Goal: Complete application form

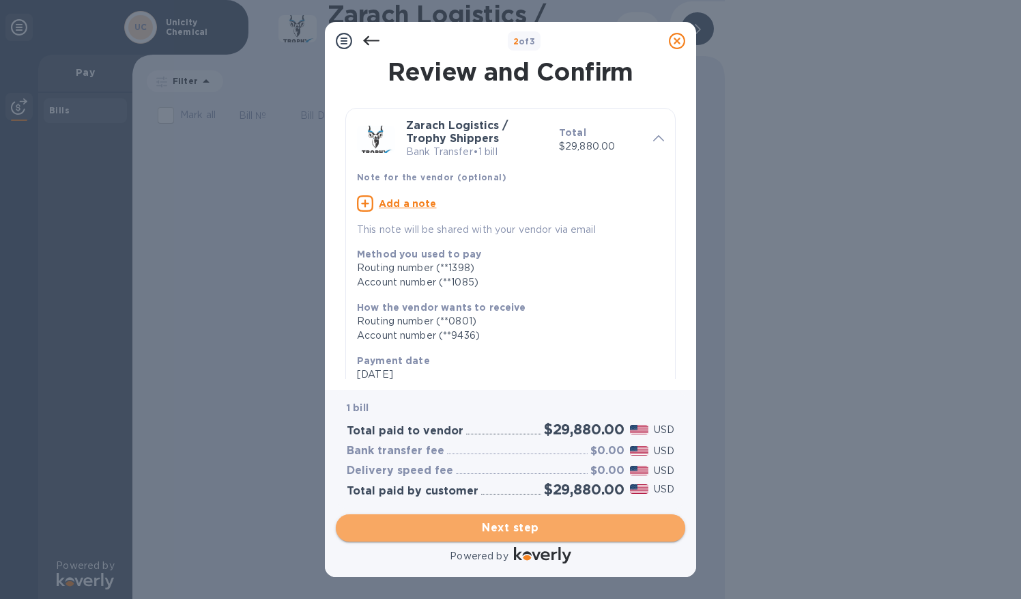
click at [510, 525] on span "Next step" at bounding box center [511, 527] width 328 height 16
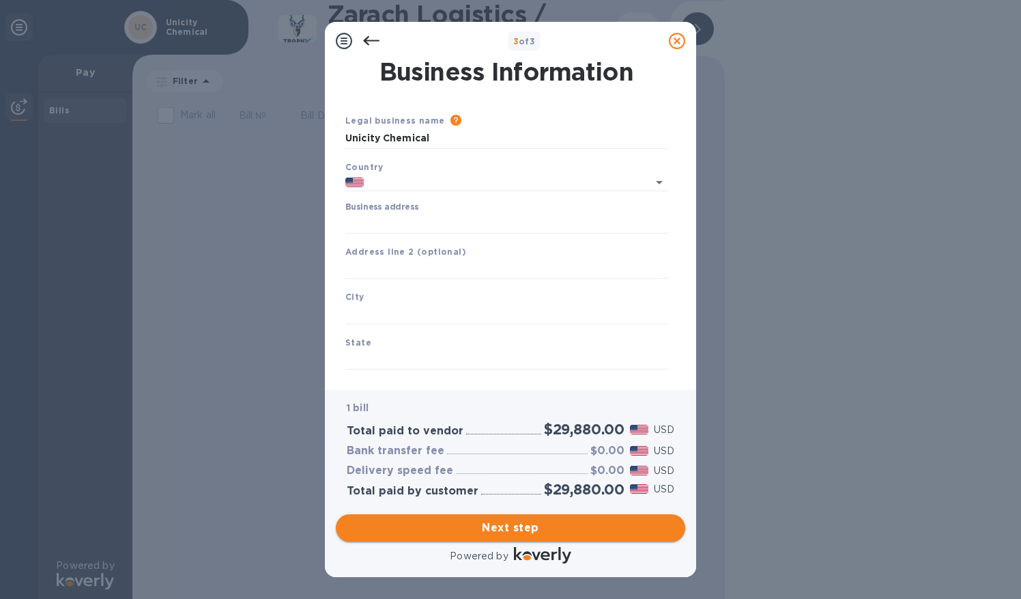
type input "[GEOGRAPHIC_DATA]"
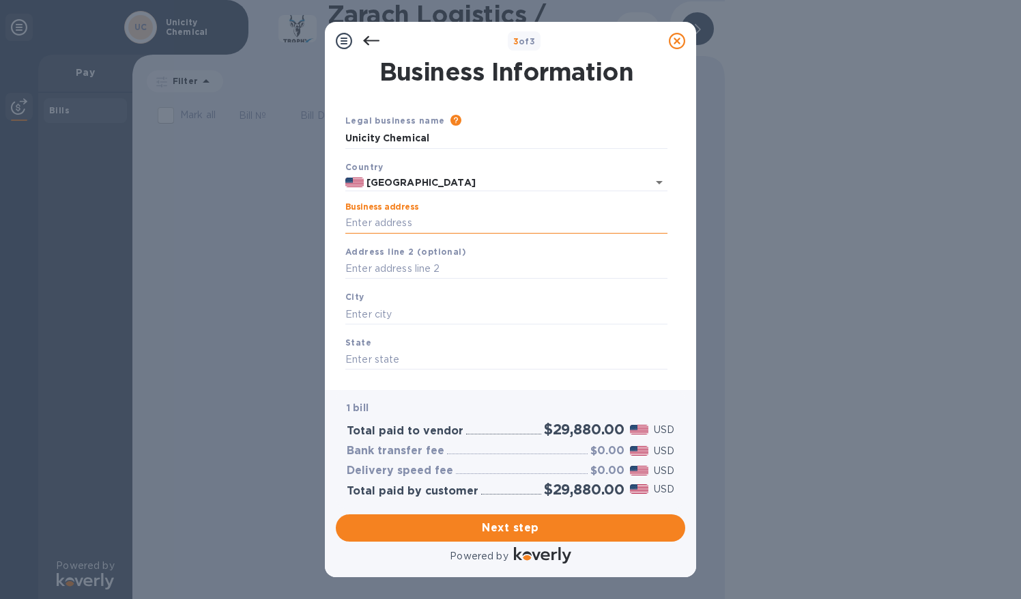
click at [401, 227] on input "Business address" at bounding box center [506, 223] width 322 height 20
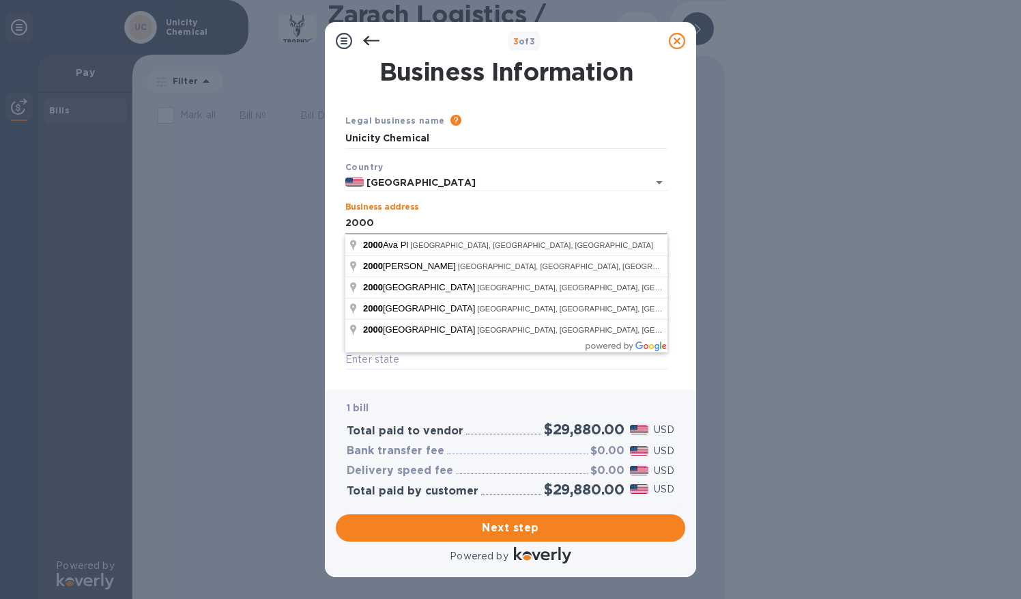
type input "[STREET_ADDRESS][PERSON_NAME]"
type input "Suite 130-344"
type input "Franklin"
type input "37067"
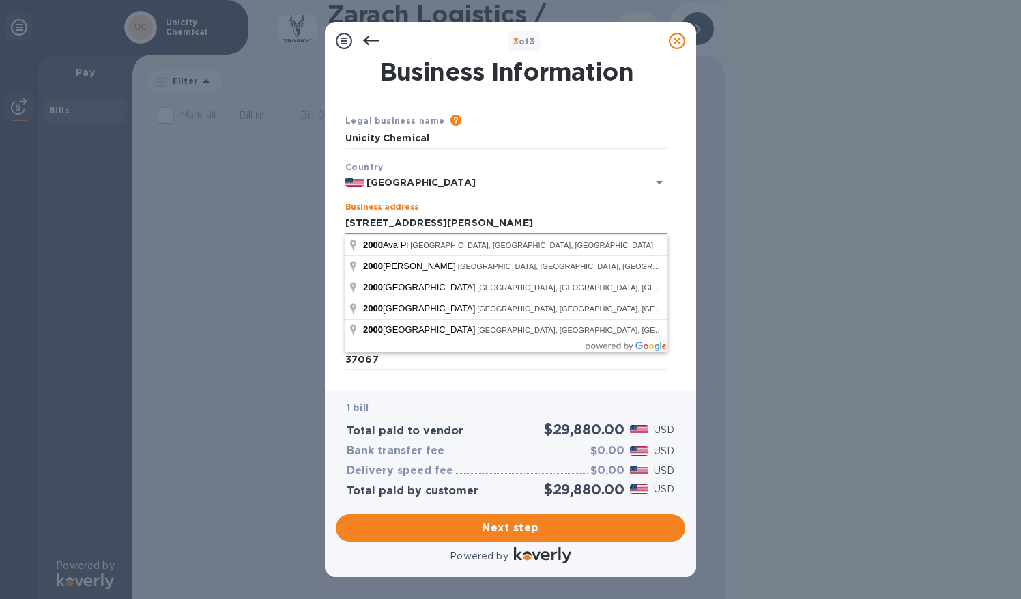
click at [471, 214] on input "[STREET_ADDRESS][PERSON_NAME]" at bounding box center [506, 223] width 322 height 20
click at [460, 219] on input "[STREET_ADDRESS][PERSON_NAME]" at bounding box center [506, 223] width 322 height 20
click at [418, 227] on input "[STREET_ADDRESS][PERSON_NAME]" at bounding box center [506, 223] width 322 height 20
type input "[STREET_ADDRESS][PERSON_NAME]"
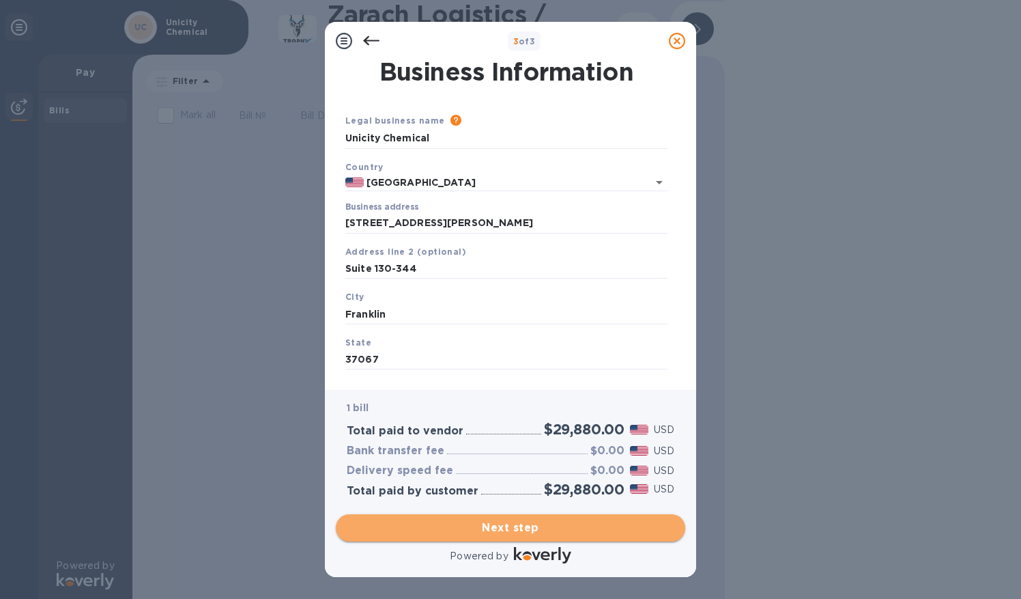
click at [510, 530] on span "Next step" at bounding box center [511, 527] width 328 height 16
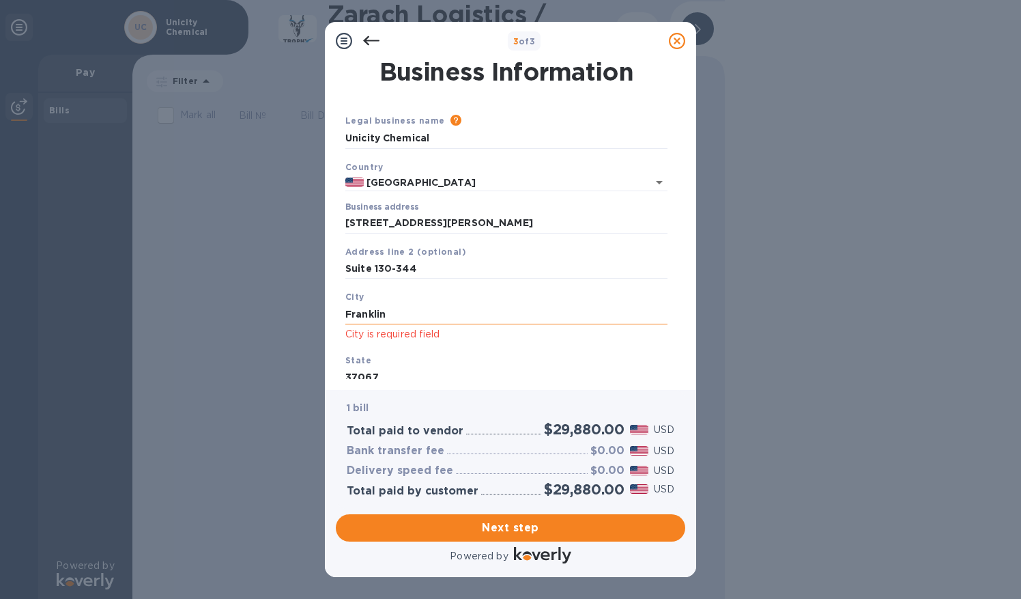
click at [398, 319] on input "Franklin" at bounding box center [506, 314] width 322 height 20
type input "F"
type input "Franklin"
click at [529, 529] on span "Next step" at bounding box center [511, 527] width 328 height 16
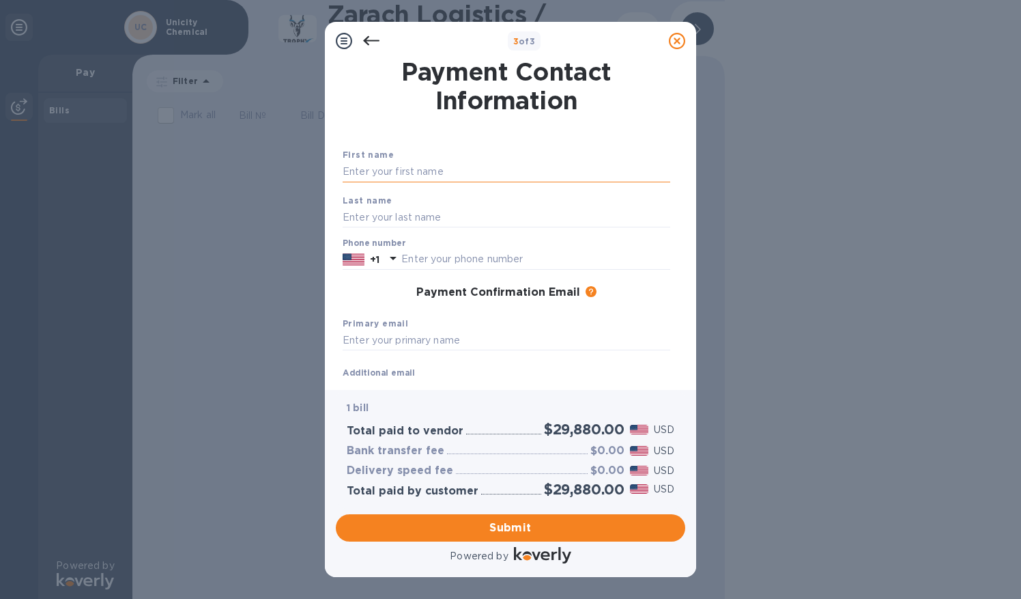
click at [377, 173] on input "text" at bounding box center [507, 172] width 328 height 20
type input "[PERSON_NAME]"
type input "6307015976"
type input "b"
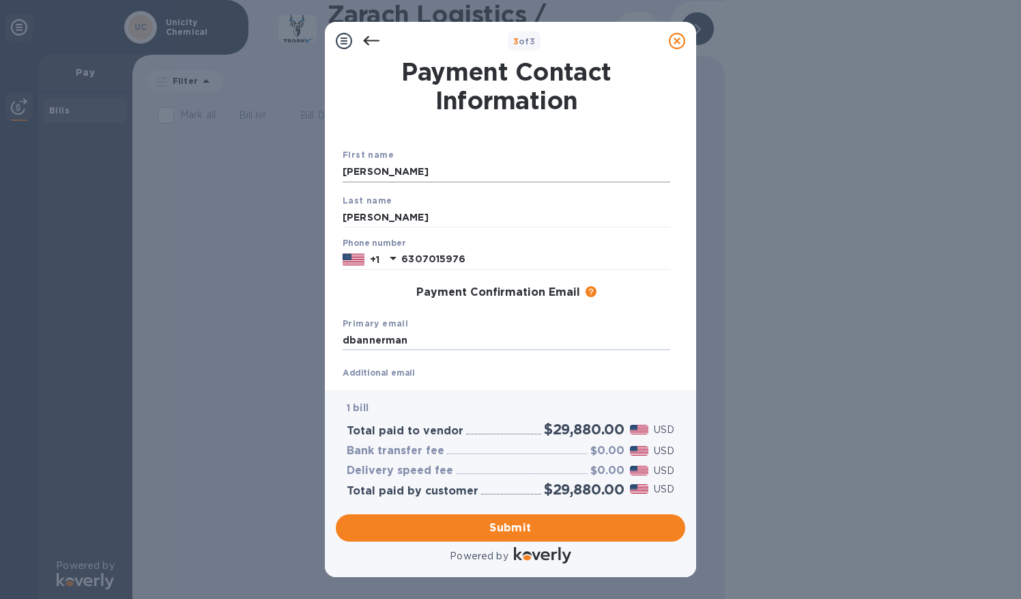
type input "[EMAIL_ADDRESS][DOMAIN_NAME]"
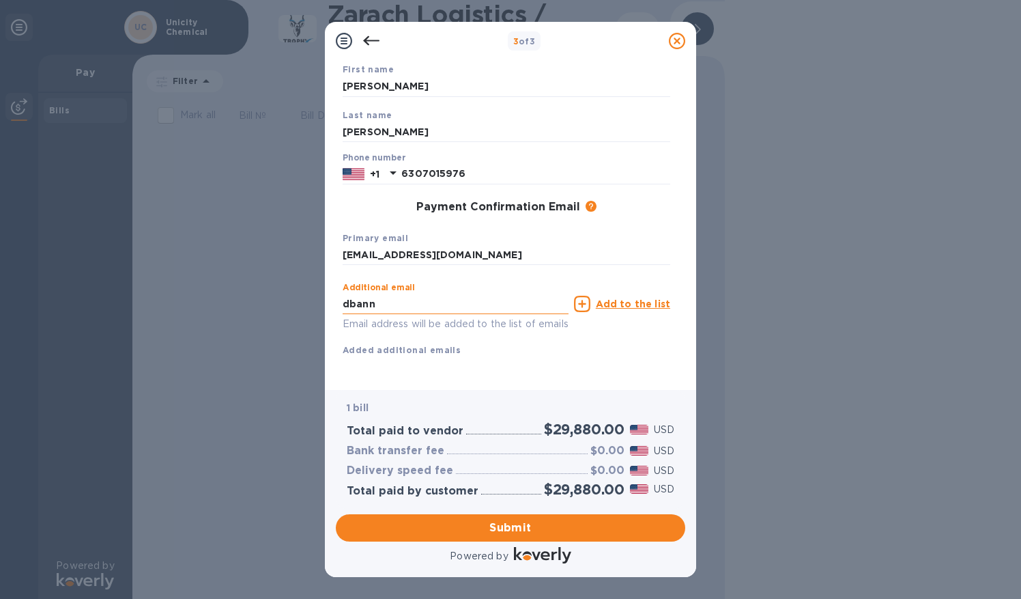
type input "[EMAIL_ADDRESS][DOMAIN_NAME]"
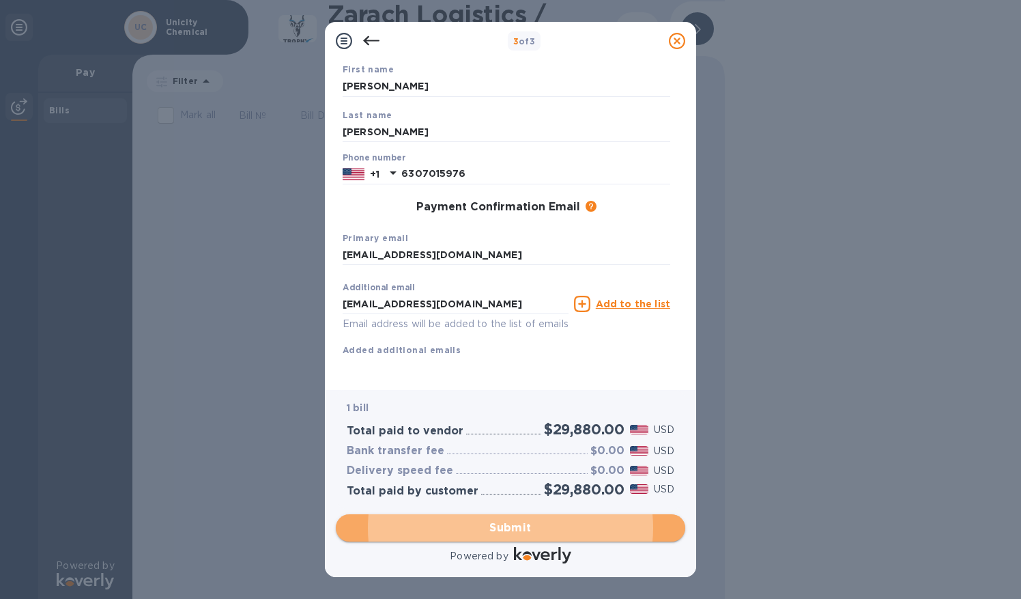
click at [504, 530] on span "Submit" at bounding box center [511, 527] width 328 height 16
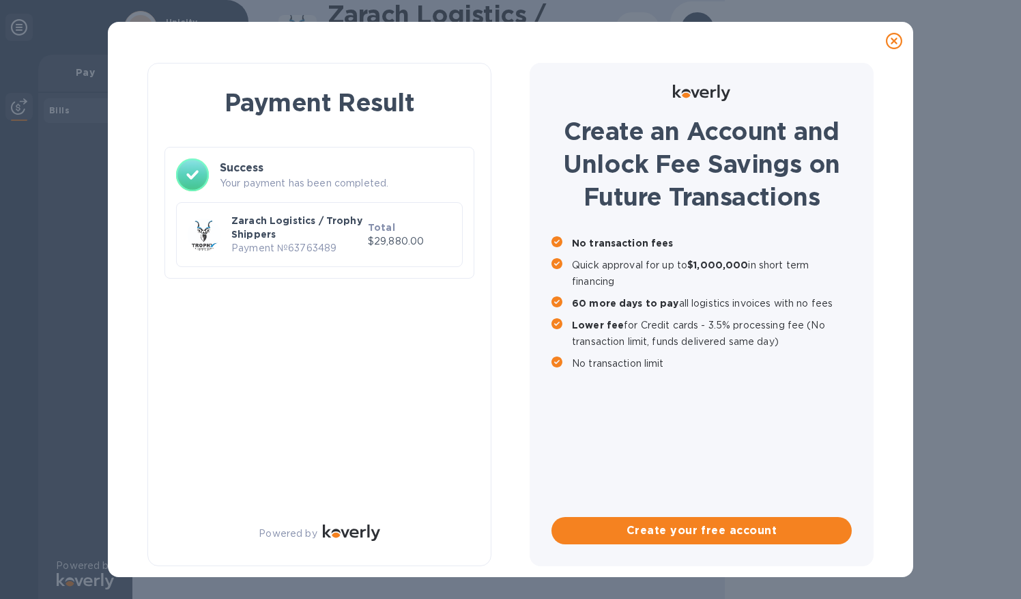
scroll to position [0, 0]
